Goal: Check status: Check status

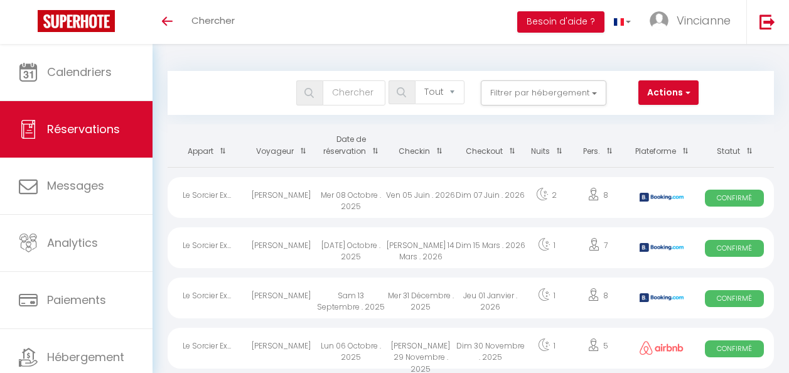
select select "not_cancelled"
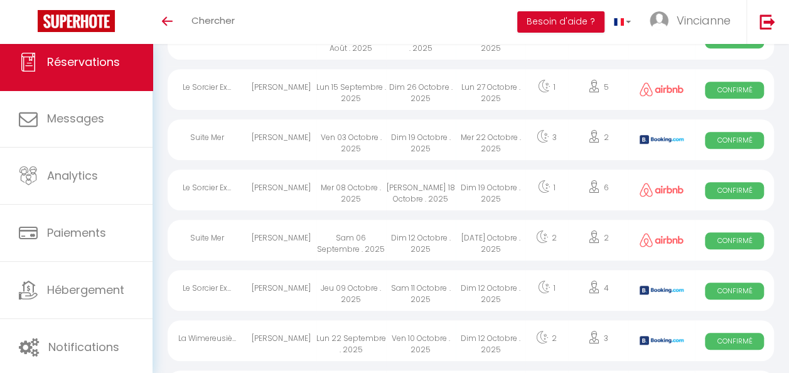
click at [80, 81] on link "Réservations" at bounding box center [76, 62] width 153 height 56
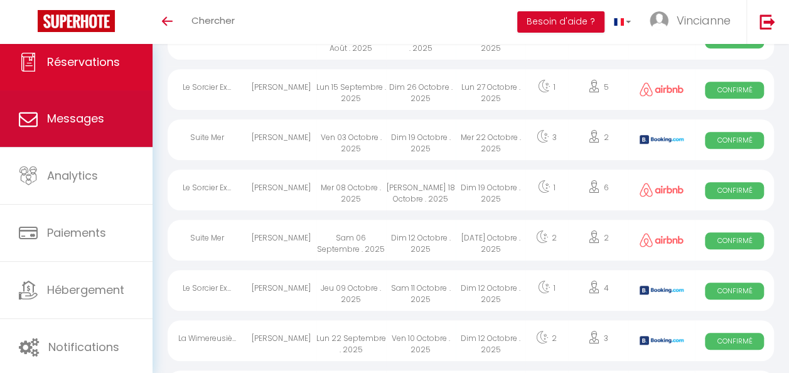
click at [111, 141] on link "Messages" at bounding box center [76, 118] width 153 height 56
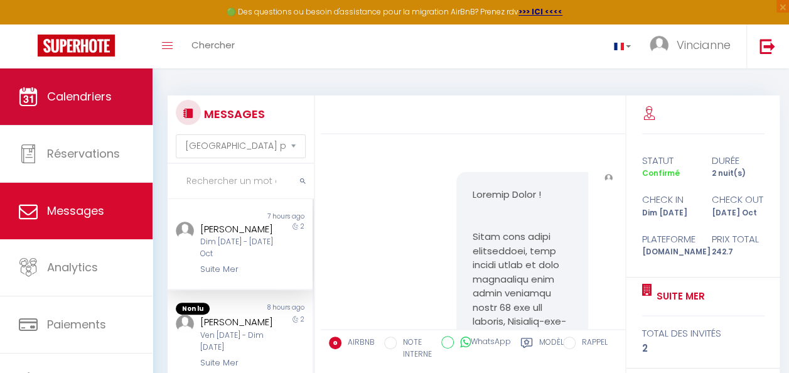
scroll to position [3742, 0]
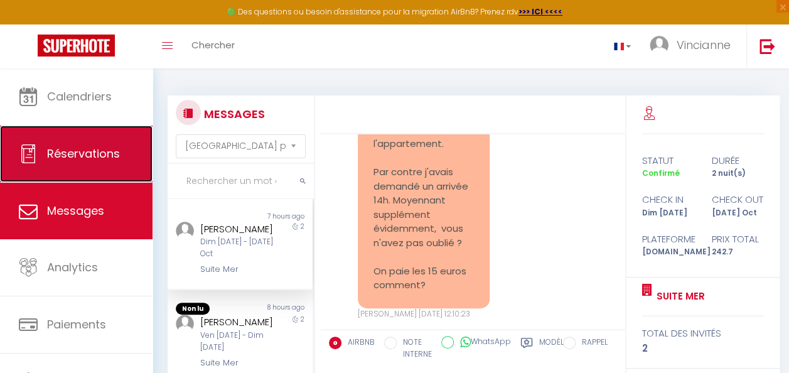
click at [109, 148] on span "Réservations" at bounding box center [83, 154] width 73 height 16
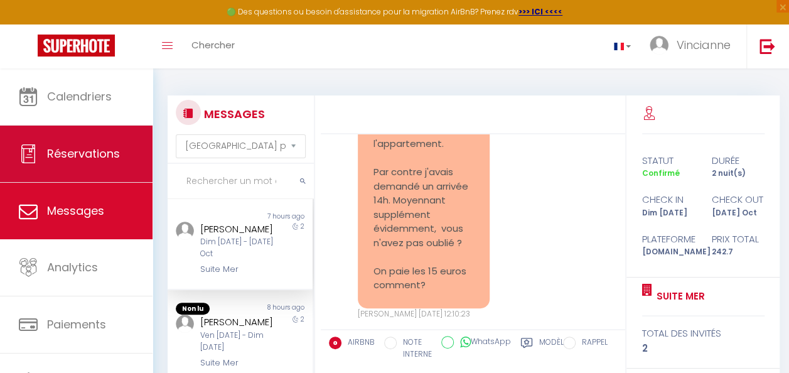
select select "not_cancelled"
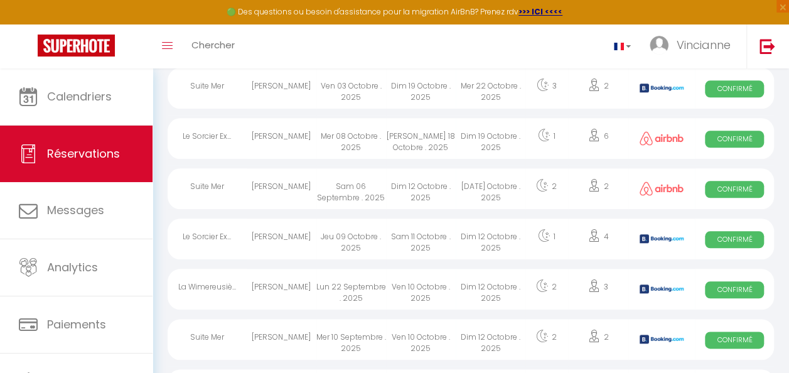
scroll to position [611, 0]
